Goal: Find specific fact

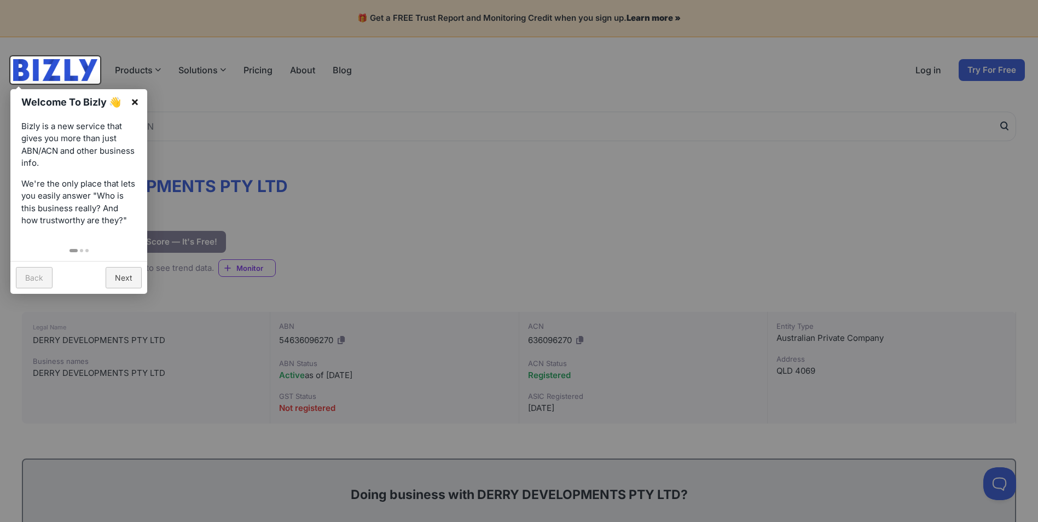
click at [137, 100] on link "×" at bounding box center [135, 101] width 25 height 25
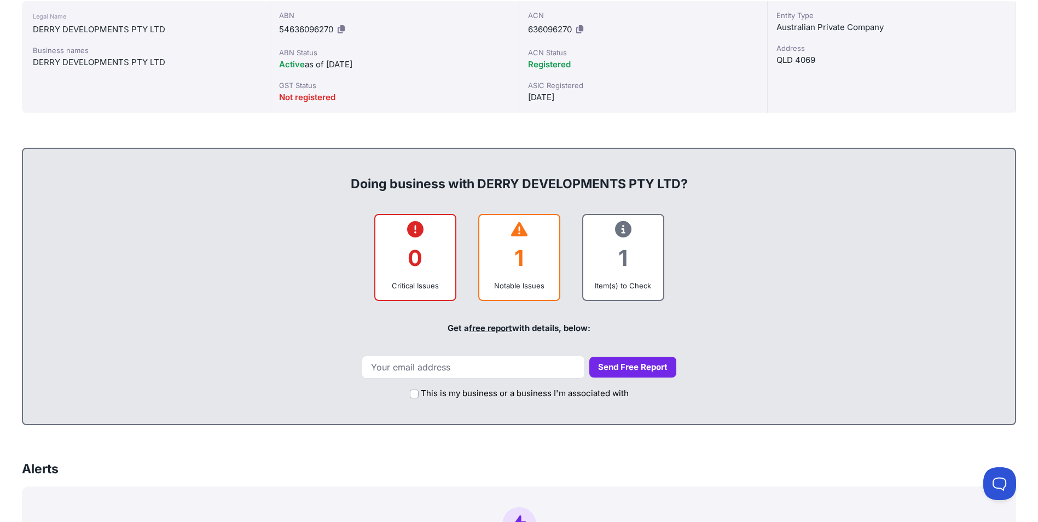
scroll to position [383, 0]
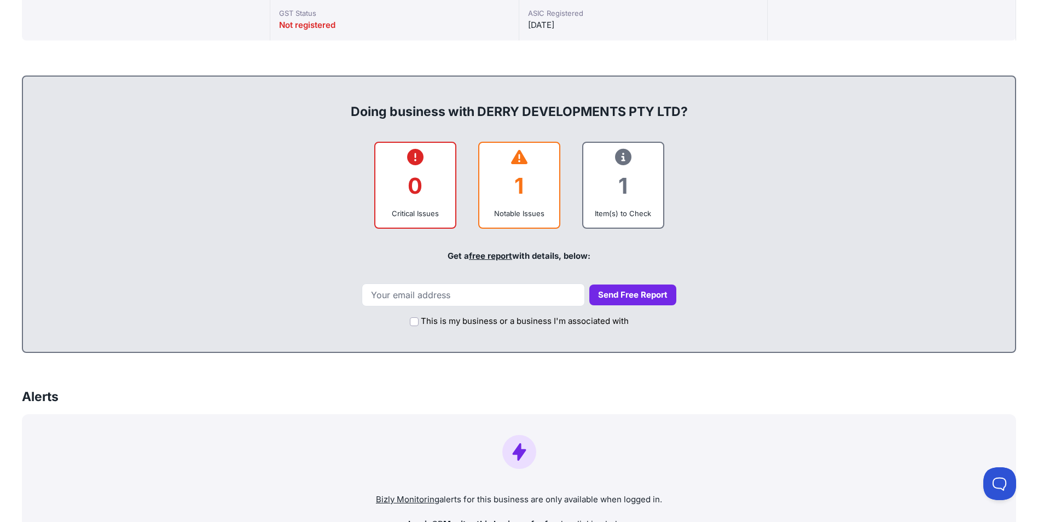
click at [520, 158] on icon at bounding box center [519, 157] width 16 height 1
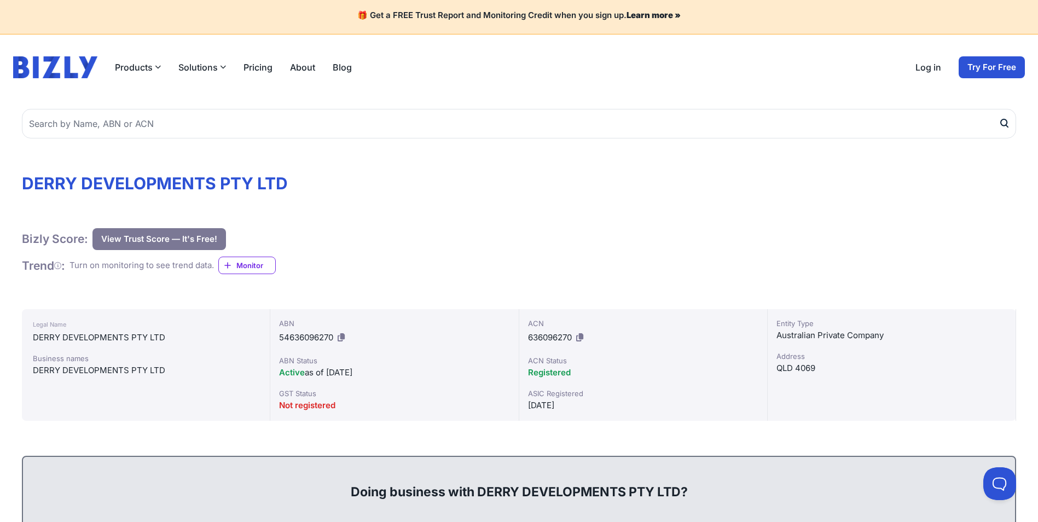
scroll to position [0, 0]
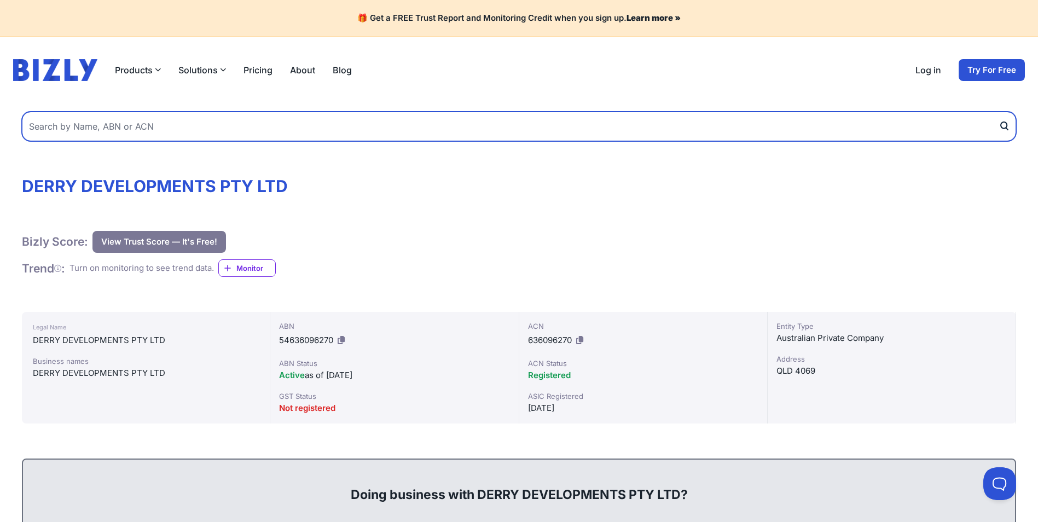
click at [178, 131] on input "text" at bounding box center [519, 127] width 994 height 30
type input "30674672434"
click at [999, 112] on button "submit" at bounding box center [1008, 127] width 18 height 30
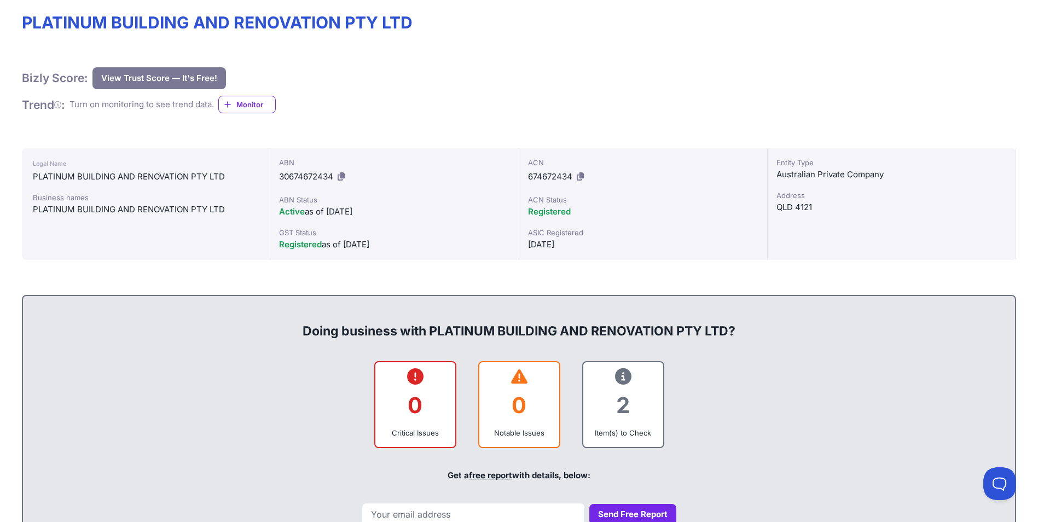
scroll to position [274, 0]
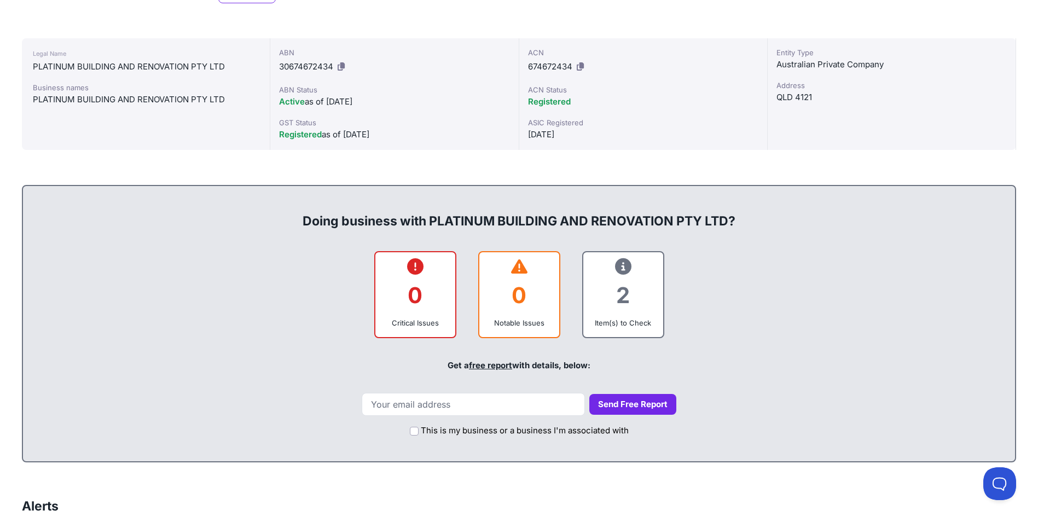
click at [623, 267] on icon at bounding box center [623, 267] width 16 height 1
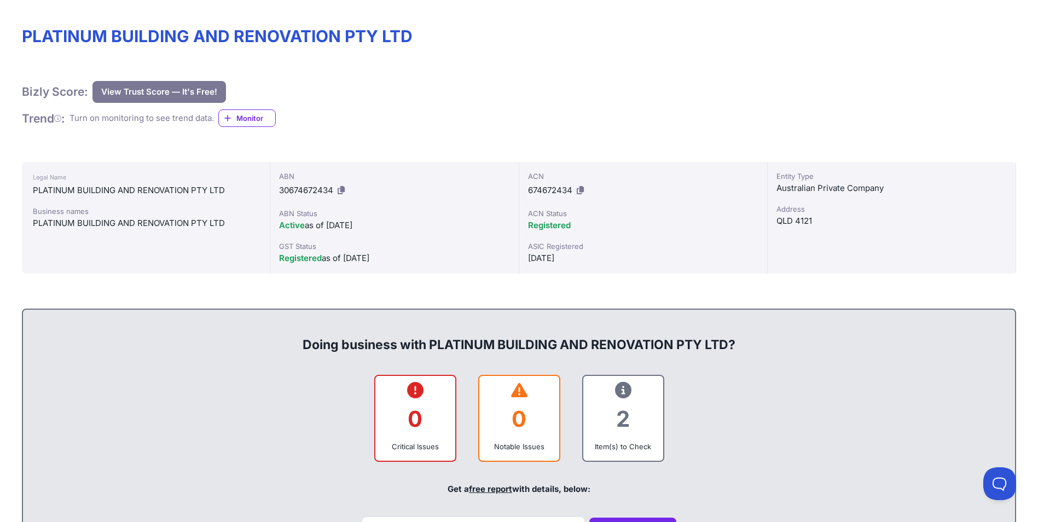
scroll to position [0, 0]
